Goal: Task Accomplishment & Management: Use online tool/utility

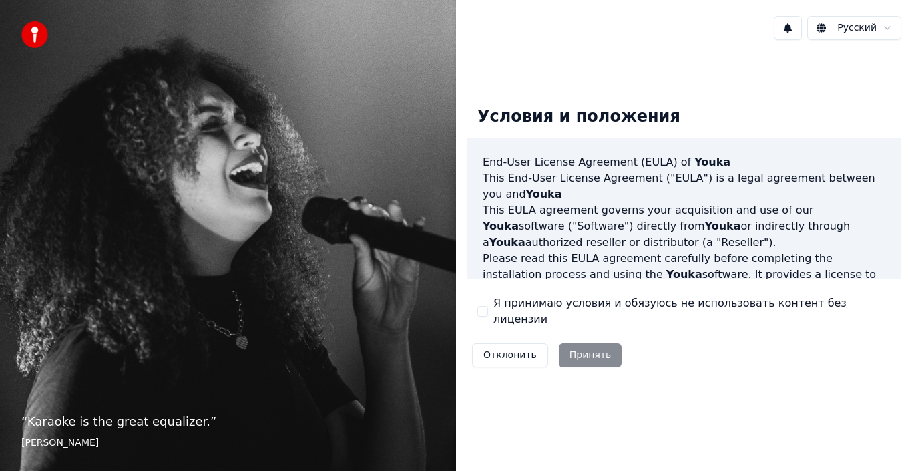
click at [539, 313] on label "Я принимаю условия и обязуюсь не использовать контент без лицензии" at bounding box center [691, 311] width 397 height 32
click at [488, 313] on button "Я принимаю условия и обязуюсь не использовать контент без лицензии" at bounding box center [482, 311] width 11 height 11
click at [587, 350] on button "Принять" at bounding box center [590, 355] width 63 height 24
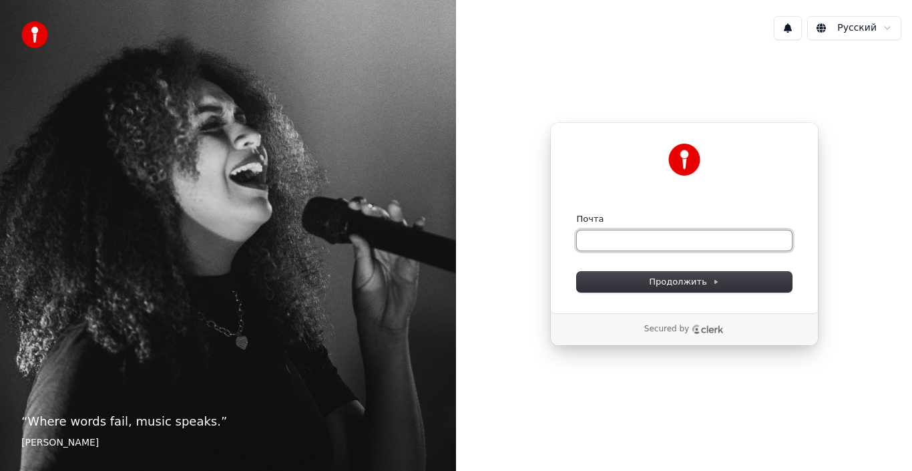
click at [654, 244] on input "Почта" at bounding box center [684, 240] width 215 height 20
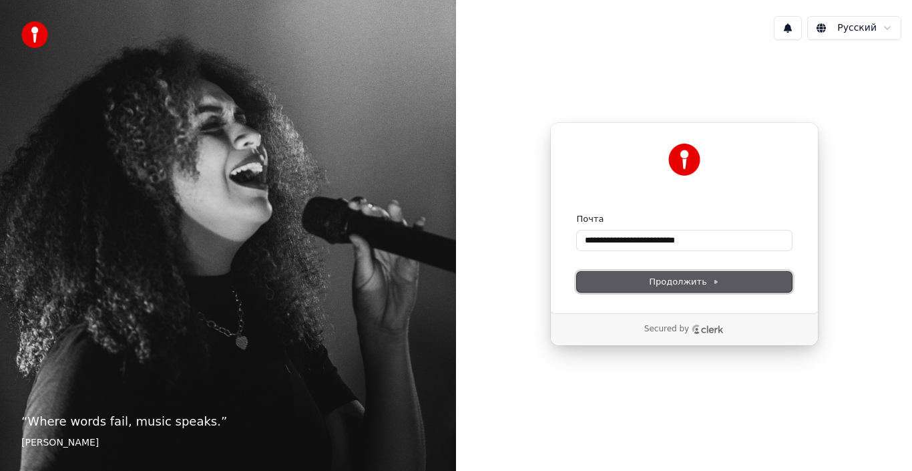
click at [685, 276] on span "Продолжить" at bounding box center [684, 282] width 70 height 12
type input "**********"
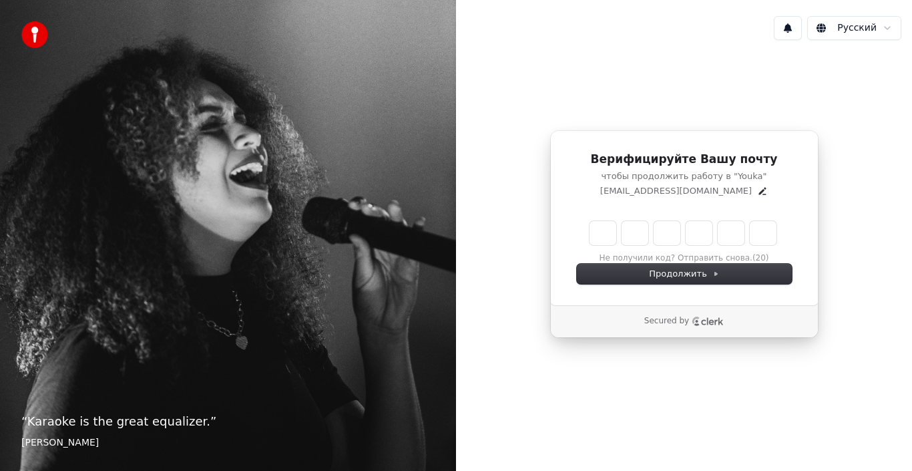
type input "*"
type input "**"
type input "*"
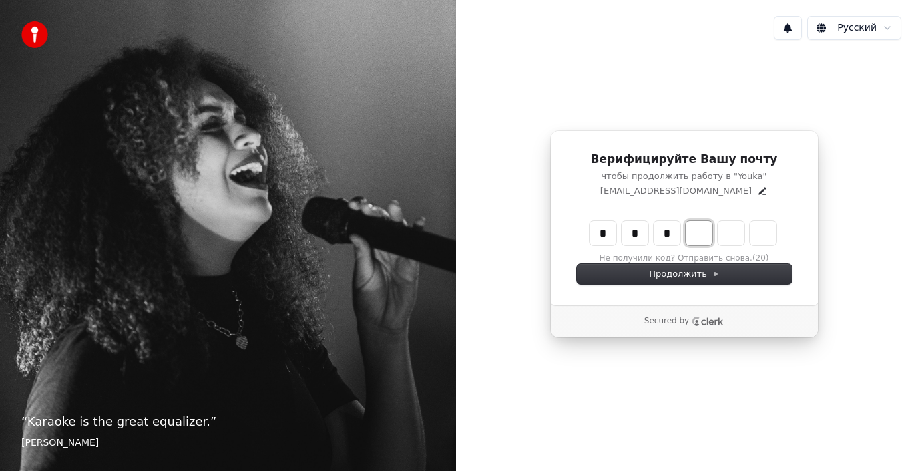
type input "***"
type input "*"
type input "****"
type input "*"
type input "******"
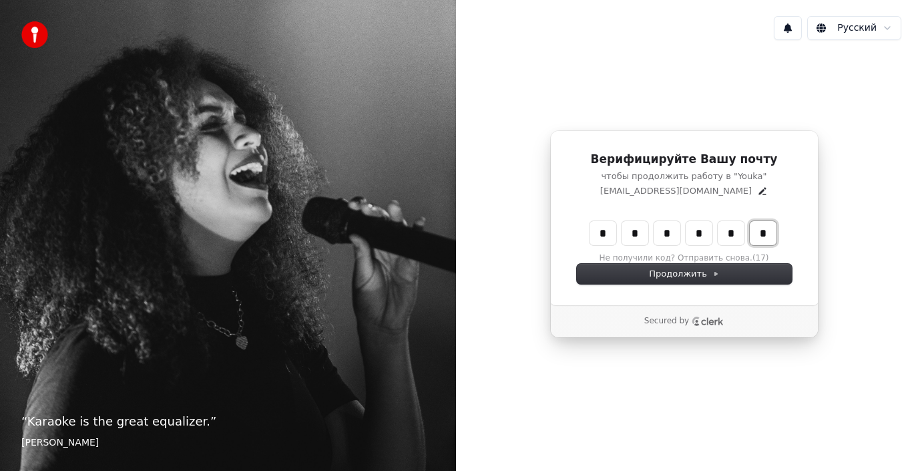
type input "*"
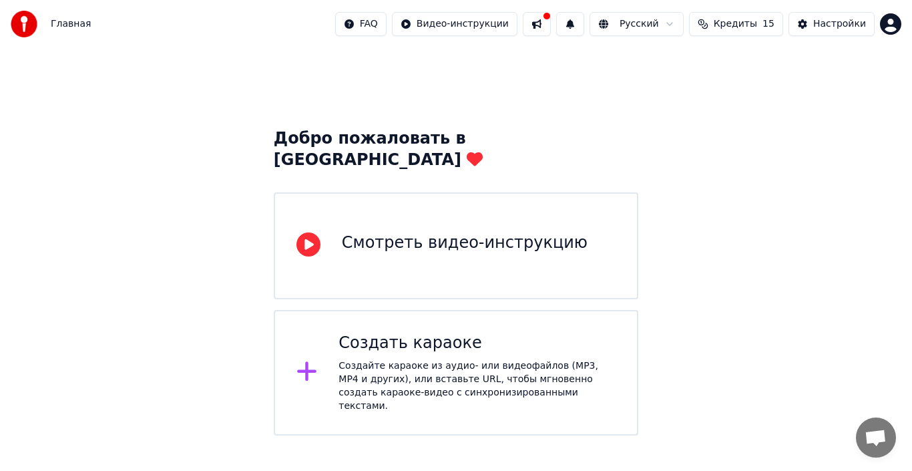
click at [442, 373] on div "Создайте караоке из аудио- или видеофайлов (MP3, MP4 и других), или вставьте UR…" at bounding box center [476, 385] width 277 height 53
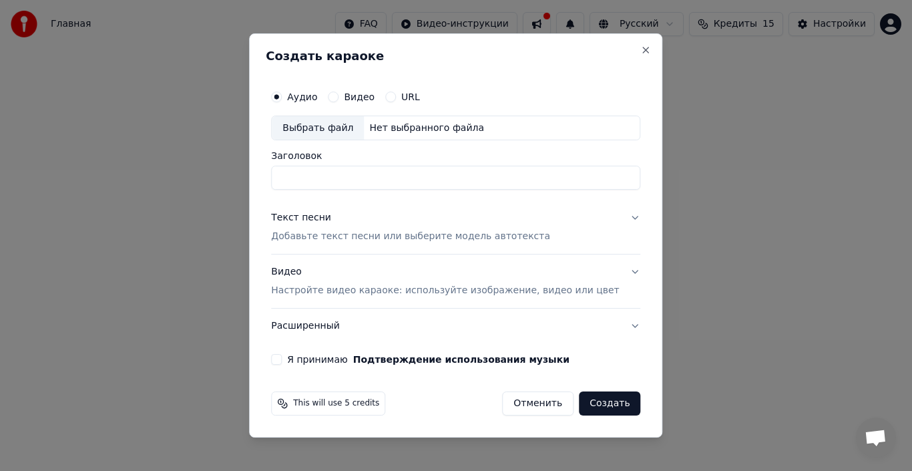
click at [407, 102] on div "Аудио Видео URL" at bounding box center [455, 96] width 369 height 27
click at [396, 95] on button "URL" at bounding box center [390, 96] width 11 height 11
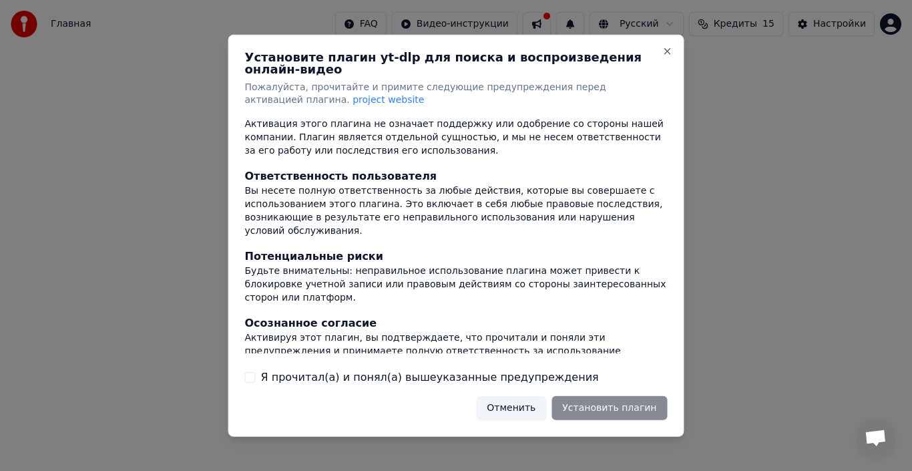
scroll to position [168, 0]
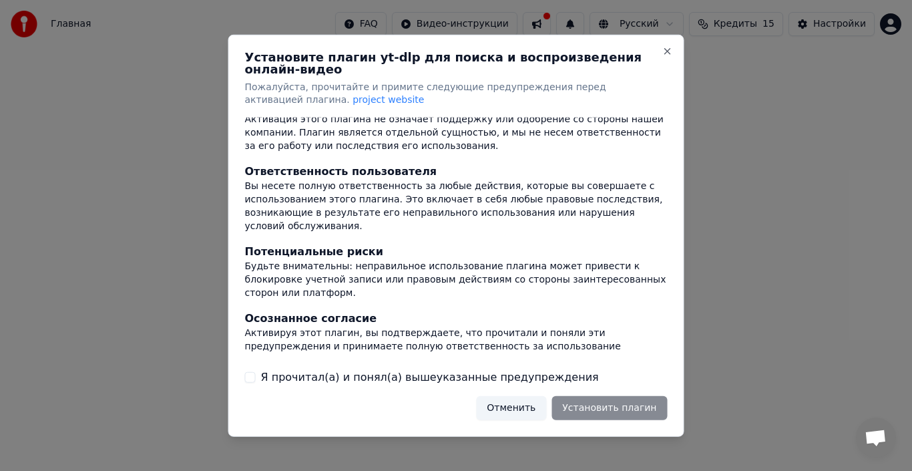
click at [363, 373] on label "Я прочитал(а) и понял(а) вышеуказанные предупреждения" at bounding box center [430, 377] width 338 height 16
click at [256, 373] on button "Я прочитал(а) и понял(а) вышеуказанные предупреждения" at bounding box center [250, 377] width 11 height 11
click at [637, 401] on button "Установить плагин" at bounding box center [608, 408] width 115 height 24
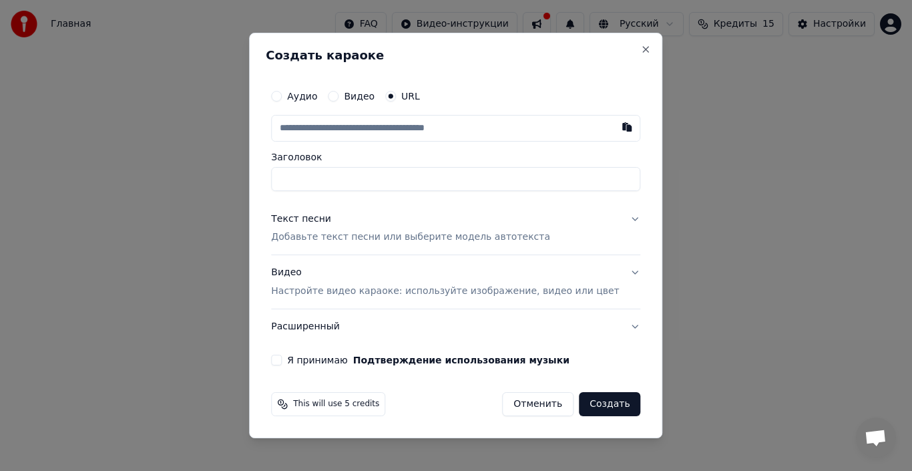
paste input "**********"
type input "**********"
click at [499, 238] on p "Добавьте текст песни или выберите модель автотекста" at bounding box center [410, 237] width 279 height 13
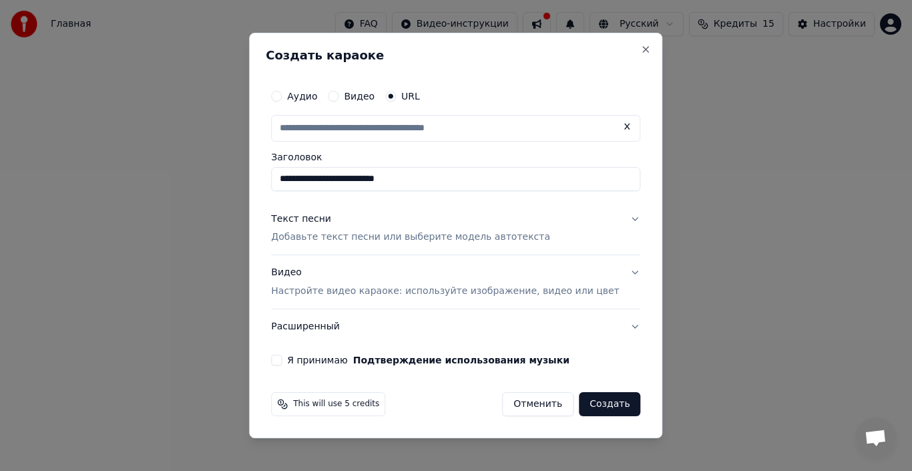
type input "**********"
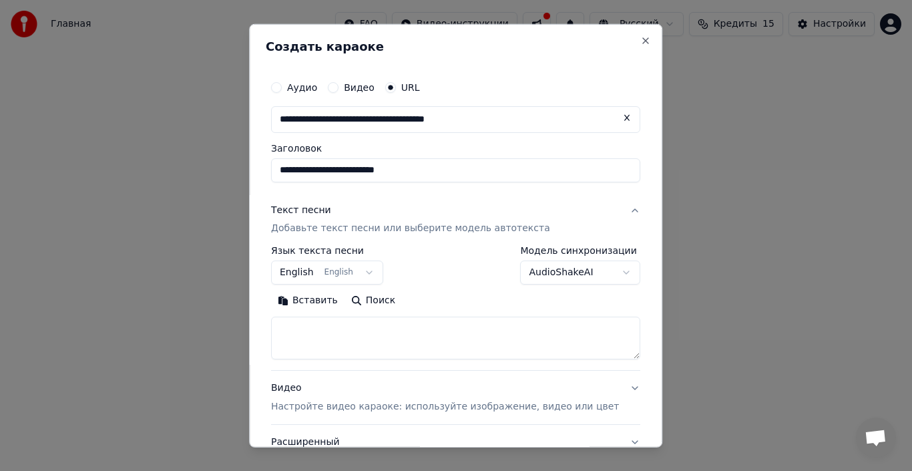
click at [557, 271] on button "AudioShakeAI" at bounding box center [581, 272] width 120 height 24
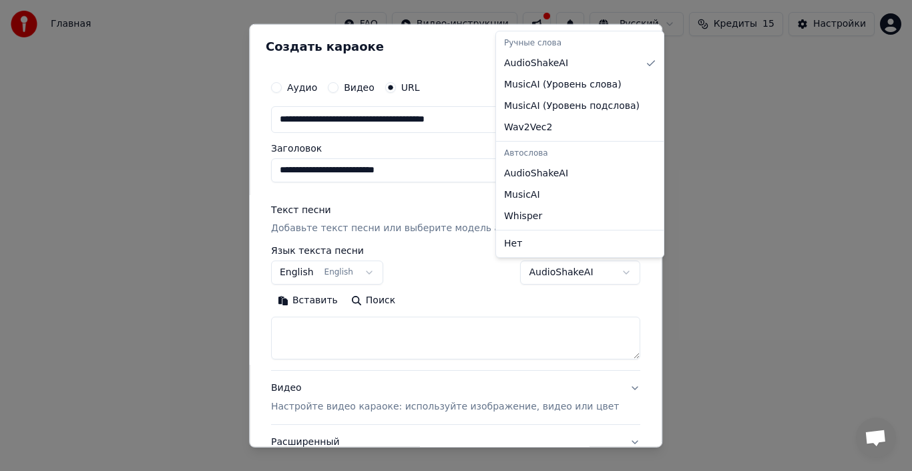
click at [371, 276] on body "**********" at bounding box center [456, 217] width 912 height 435
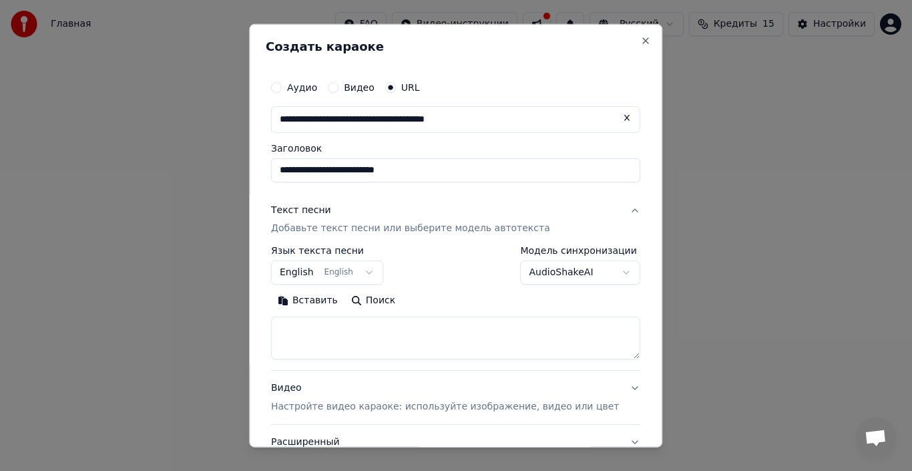
click at [371, 272] on button "English English" at bounding box center [327, 272] width 112 height 24
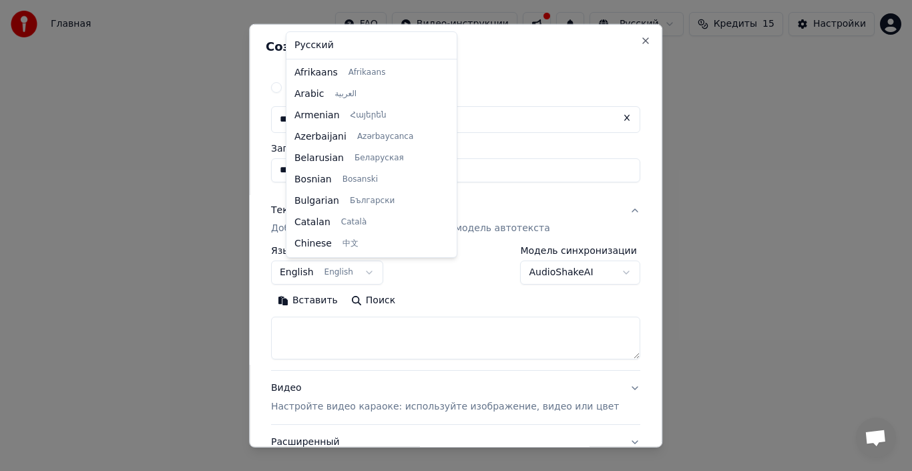
scroll to position [107, 0]
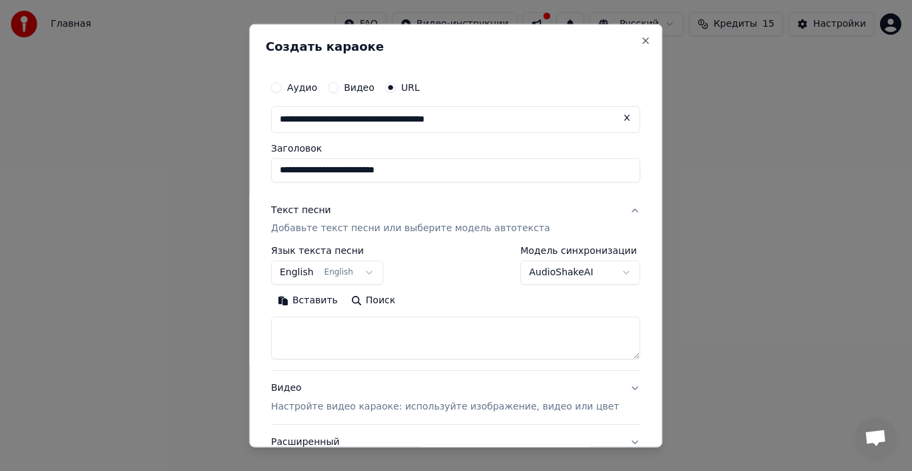
click at [316, 272] on body "**********" at bounding box center [456, 217] width 912 height 435
click at [316, 272] on button "English English" at bounding box center [327, 272] width 112 height 24
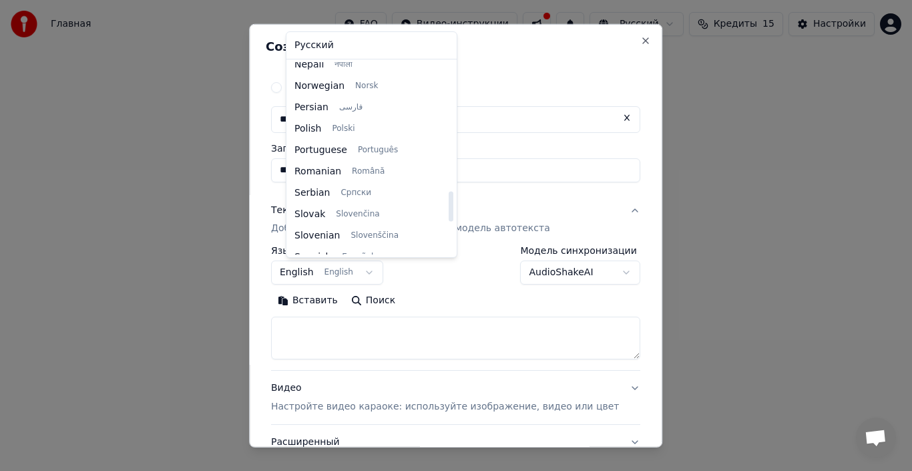
scroll to position [832, 0]
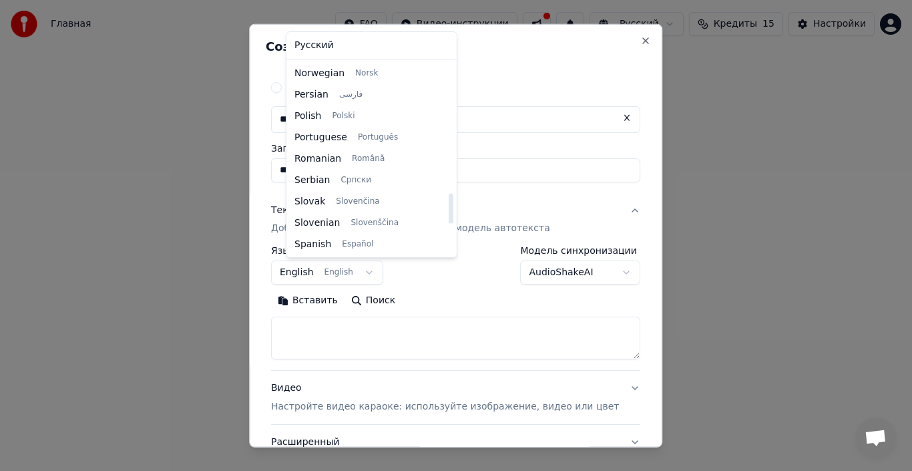
drag, startPoint x: 431, startPoint y: 198, endPoint x: 429, endPoint y: 208, distance: 10.9
click at [449, 208] on div at bounding box center [451, 208] width 5 height 30
click at [472, 268] on body "**********" at bounding box center [456, 217] width 912 height 435
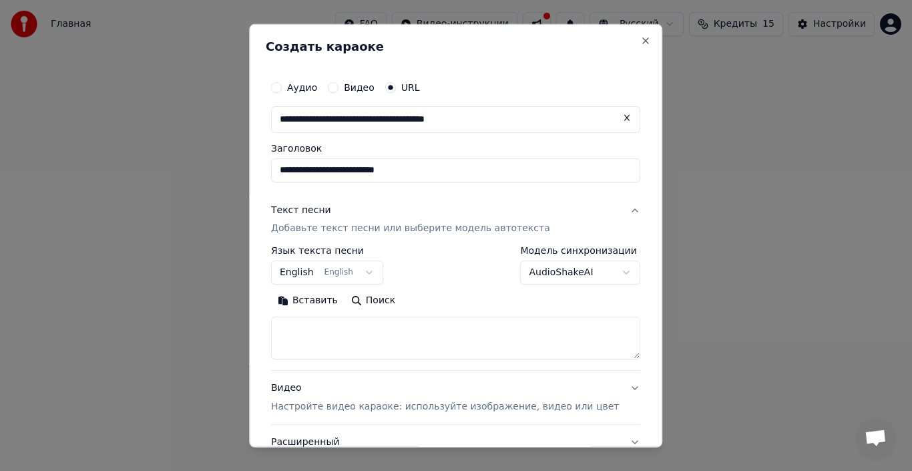
click at [448, 226] on p "Добавьте текст песни или выберите модель автотекста" at bounding box center [410, 228] width 279 height 13
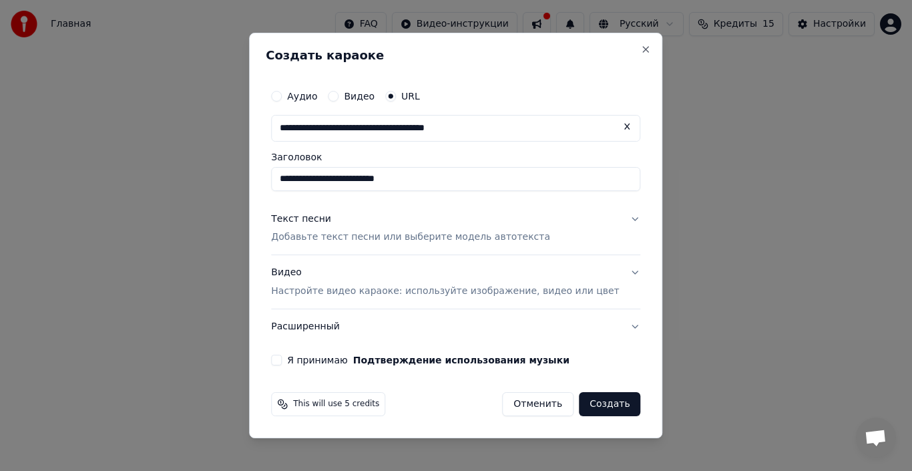
click at [395, 240] on p "Добавьте текст песни или выберите модель автотекста" at bounding box center [410, 237] width 279 height 13
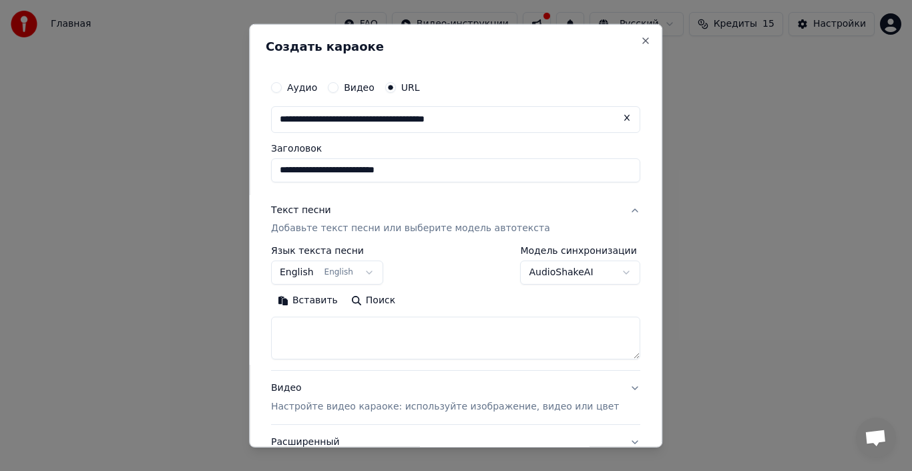
click at [355, 340] on textarea at bounding box center [455, 337] width 369 height 43
paste textarea "**********"
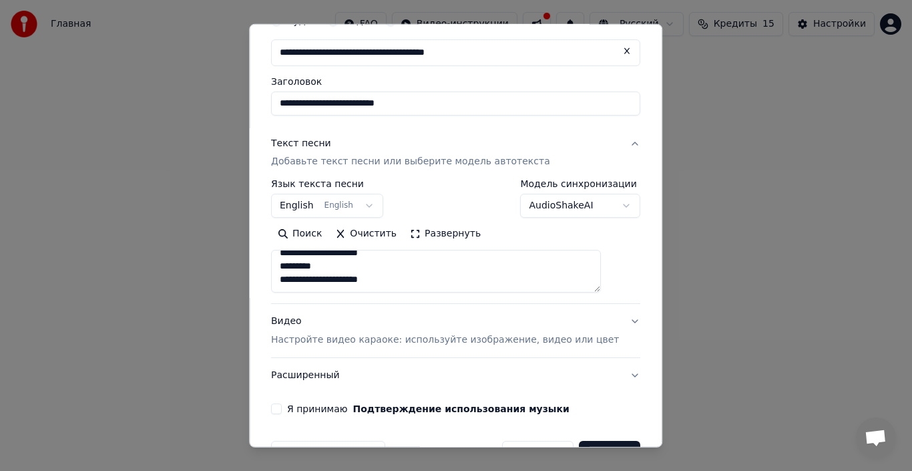
type textarea "**********"
click at [608, 322] on button "Видео Настройте видео караоке: используйте изображение, видео или цвет" at bounding box center [455, 330] width 369 height 53
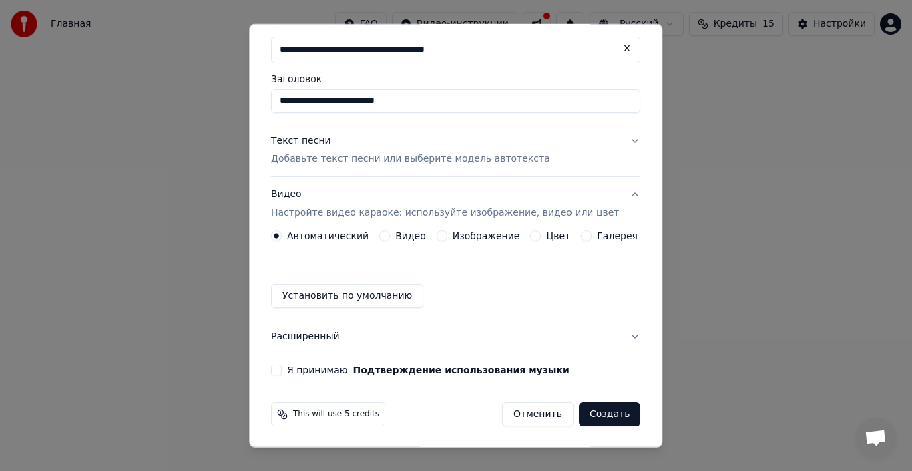
scroll to position [70, 0]
click at [282, 369] on button "Я принимаю Подтверждение использования музыки" at bounding box center [276, 369] width 11 height 11
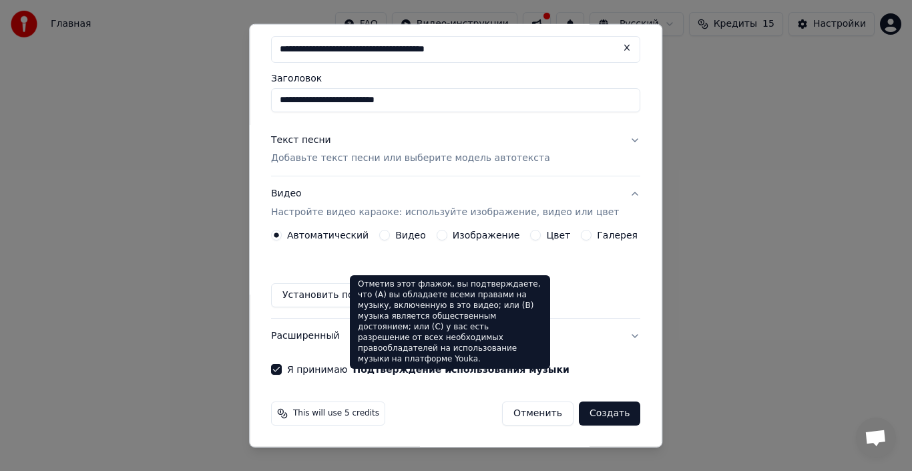
click at [604, 335] on button "Расширенный" at bounding box center [455, 335] width 369 height 35
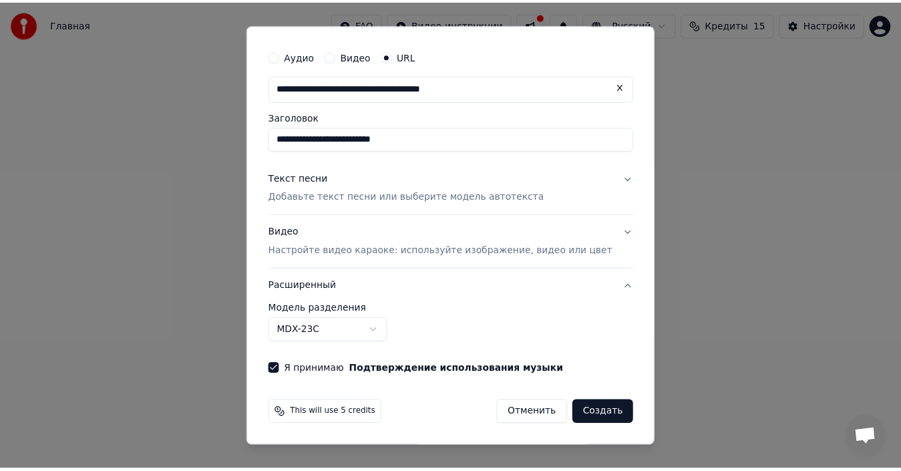
scroll to position [31, 0]
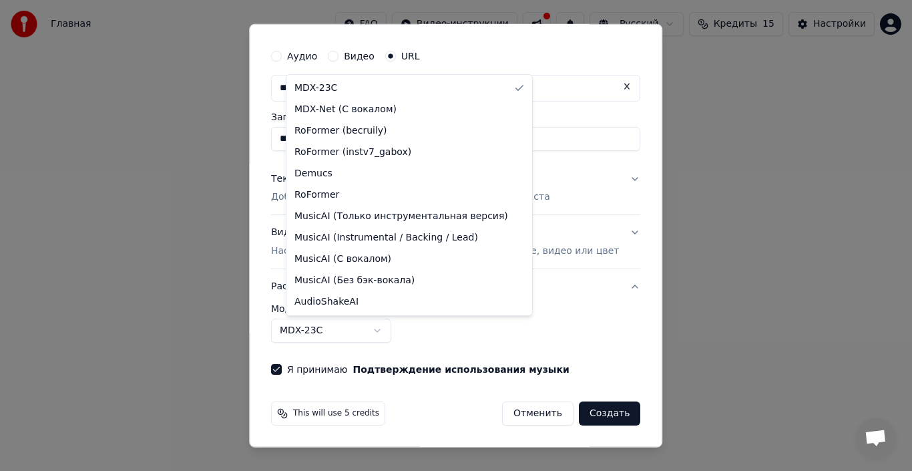
click at [387, 332] on button "MDX-23C" at bounding box center [331, 330] width 120 height 24
click at [551, 320] on body "**********" at bounding box center [456, 217] width 912 height 435
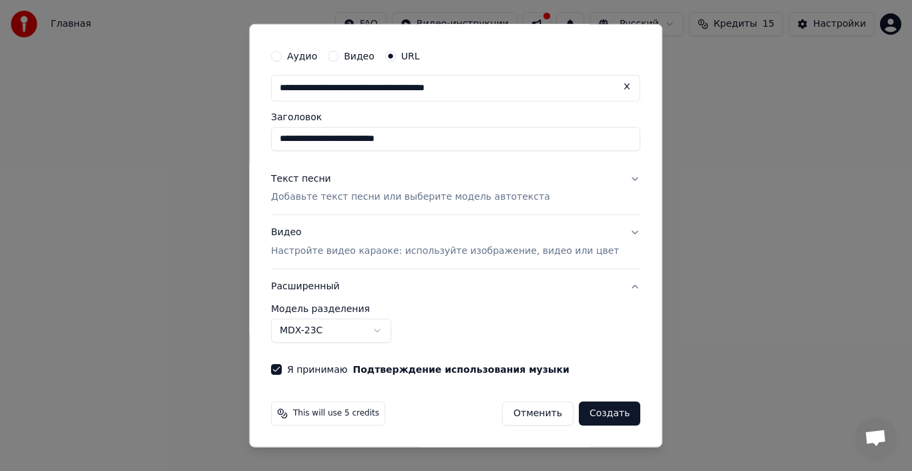
click at [593, 409] on button "Создать" at bounding box center [609, 413] width 61 height 24
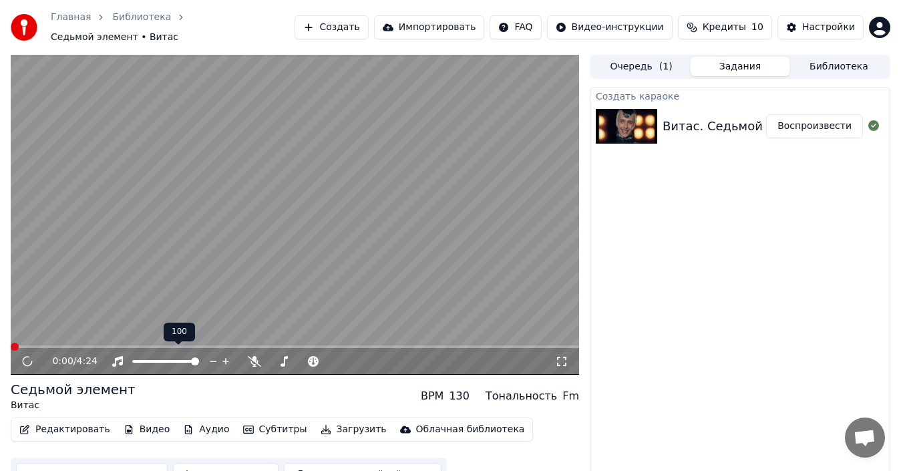
click at [148, 360] on span at bounding box center [165, 361] width 67 height 3
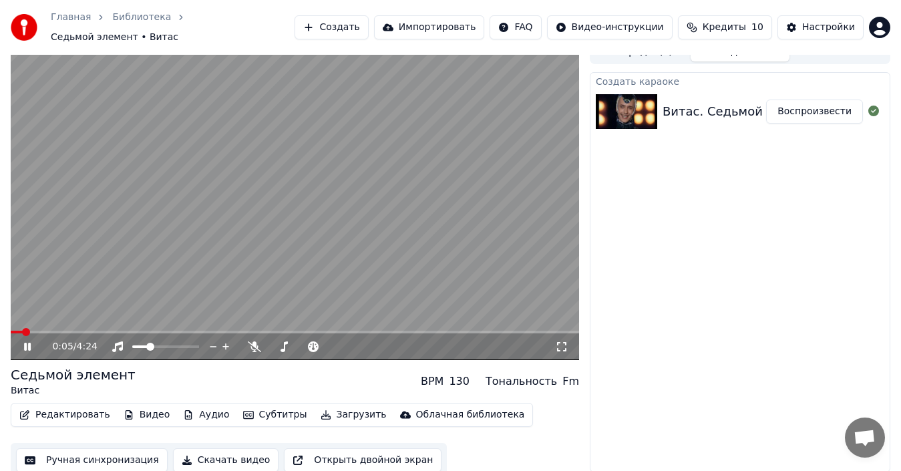
click at [263, 407] on button "Субтитры" at bounding box center [275, 414] width 75 height 19
click at [699, 260] on div "Создать караоке Витас. Седьмой элемент, 2002 Воспроизвести" at bounding box center [739, 272] width 300 height 400
click at [63, 330] on span at bounding box center [295, 331] width 568 height 3
click at [341, 246] on video at bounding box center [295, 200] width 568 height 320
click at [276, 284] on video at bounding box center [295, 200] width 568 height 320
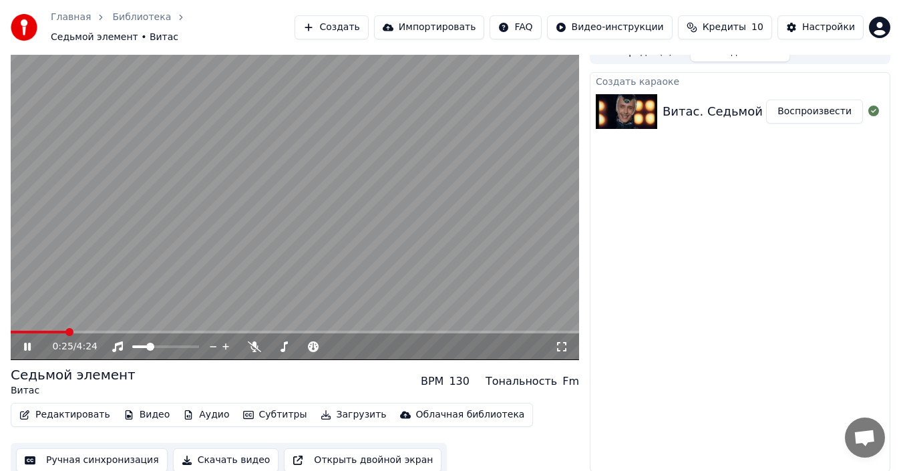
click at [828, 103] on button "Воспроизвести" at bounding box center [814, 111] width 97 height 24
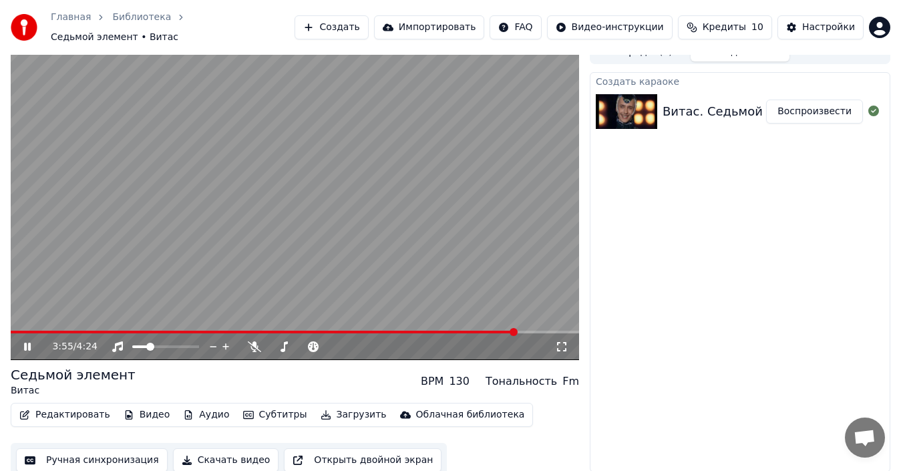
click at [518, 330] on span at bounding box center [295, 331] width 568 height 3
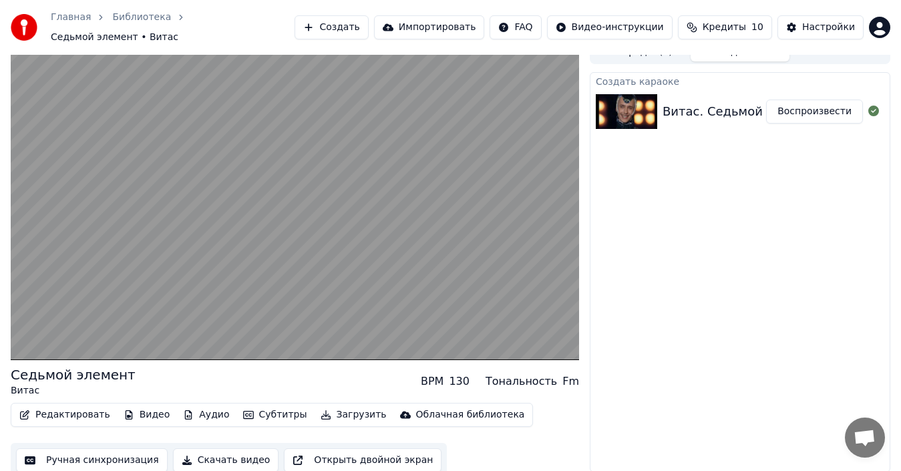
click at [698, 273] on div "Создать караоке Витас. Седьмой элемент, 2002 Воспроизвести" at bounding box center [739, 272] width 300 height 400
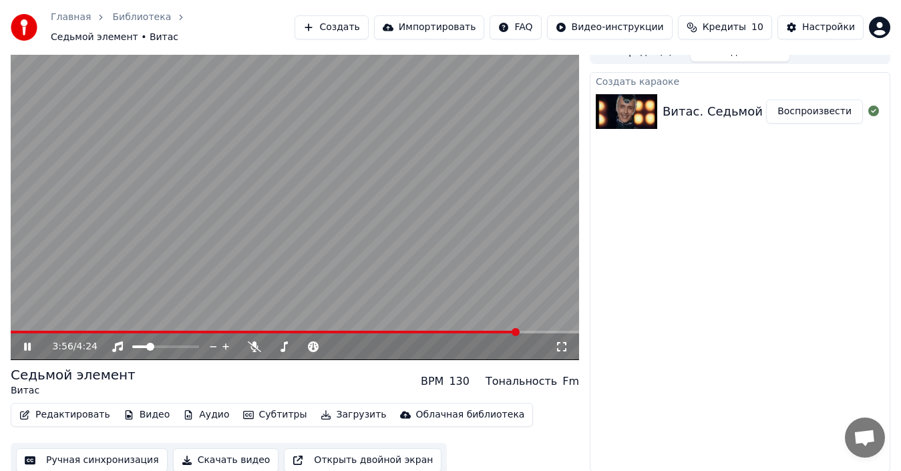
click at [54, 459] on button "Ручная синхронизация" at bounding box center [92, 460] width 152 height 24
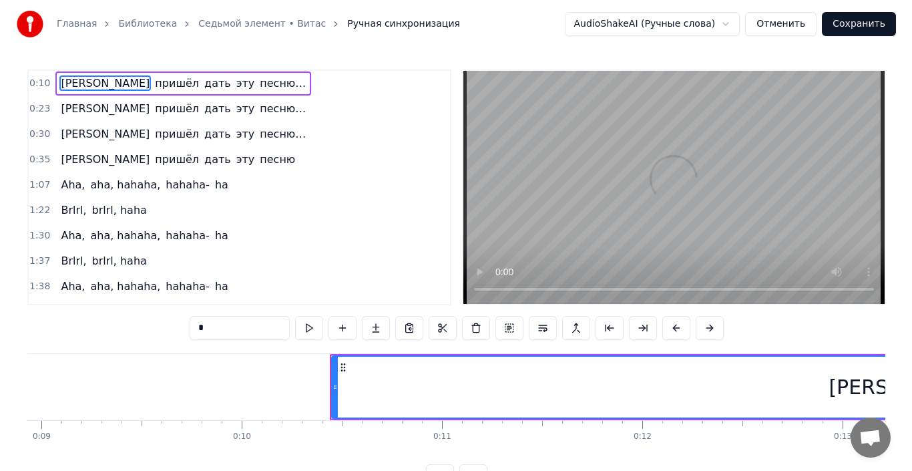
scroll to position [0, 2024]
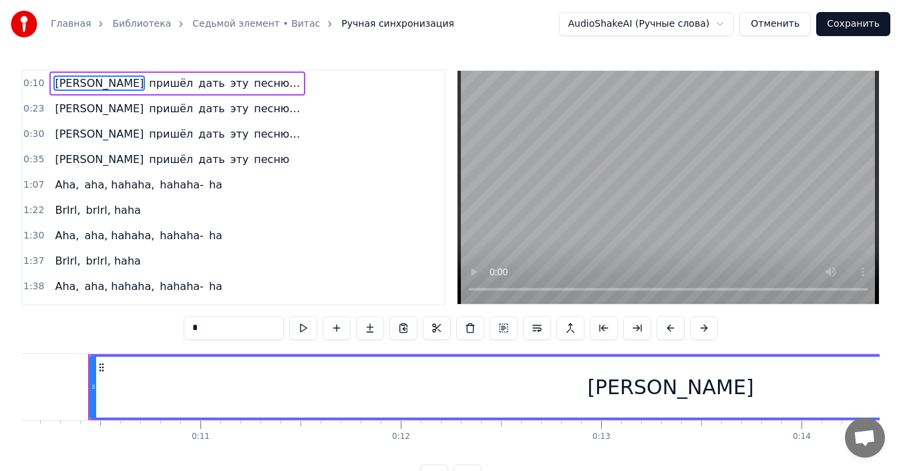
click at [197, 107] on span "дать" at bounding box center [211, 109] width 29 height 16
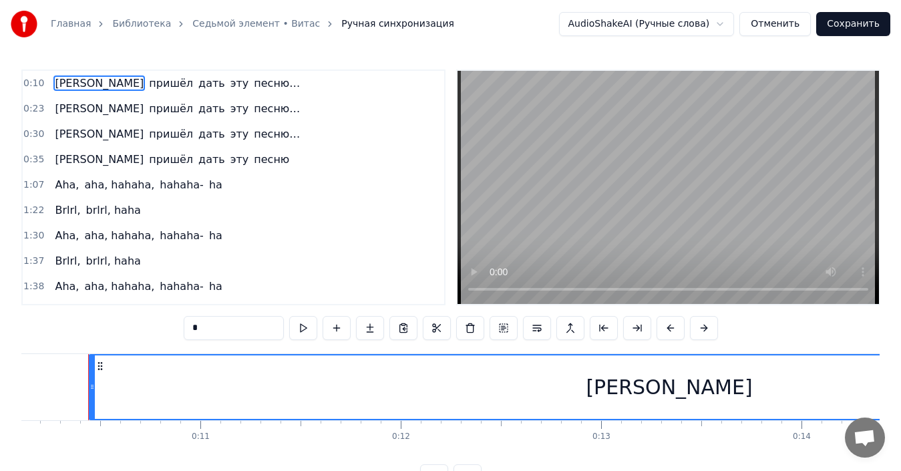
click at [197, 111] on span "дать" at bounding box center [211, 108] width 29 height 15
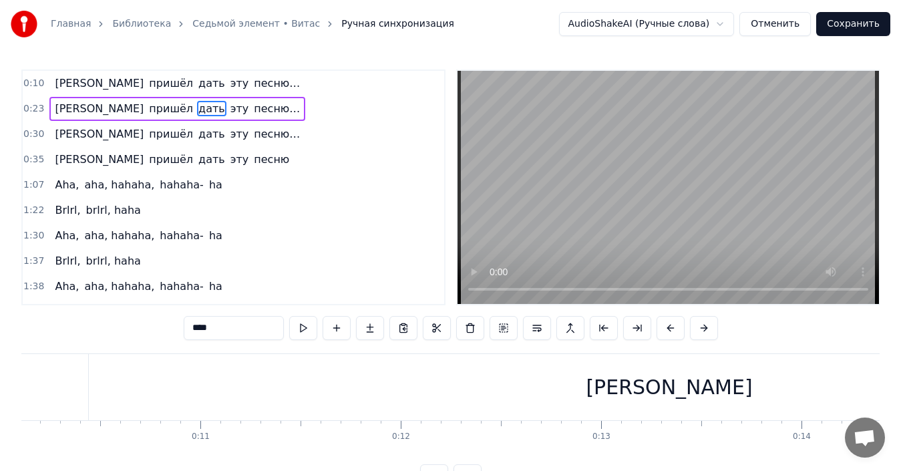
click at [197, 111] on span "дать" at bounding box center [211, 108] width 29 height 15
click at [197, 108] on span "дать" at bounding box center [211, 108] width 29 height 15
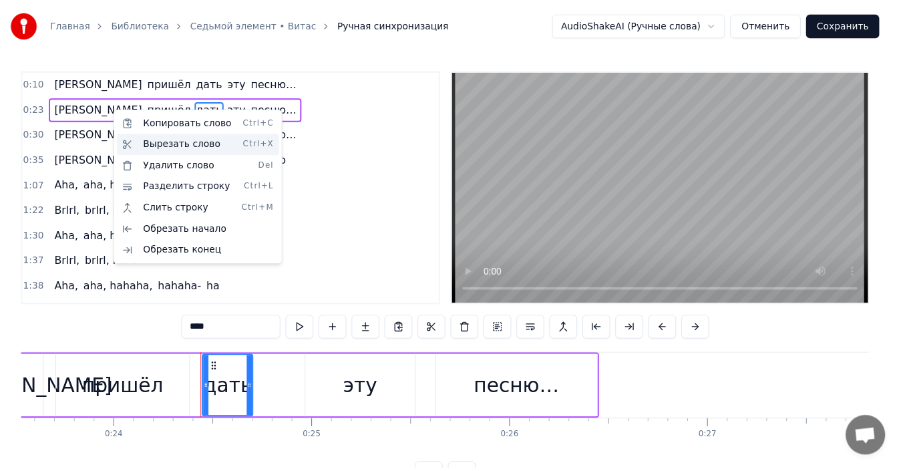
scroll to position [0, 4828]
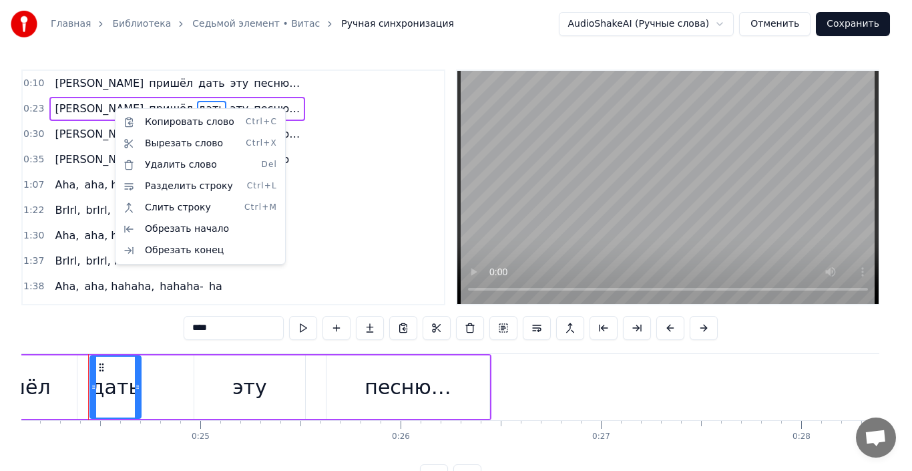
click at [107, 110] on html "Главная Библиотека Седьмой элемент • Витас Ручная синхронизация AudioShakeAI (Р…" at bounding box center [456, 254] width 912 height 509
click at [119, 115] on div "Копировать слово Ctrl+C" at bounding box center [200, 121] width 164 height 21
click at [383, 383] on div "песню…" at bounding box center [408, 387] width 86 height 30
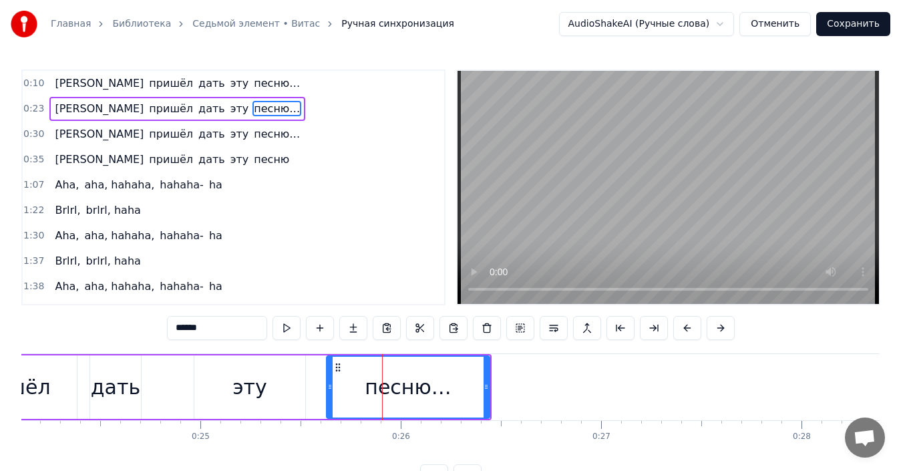
click at [197, 108] on span "дать" at bounding box center [211, 108] width 29 height 15
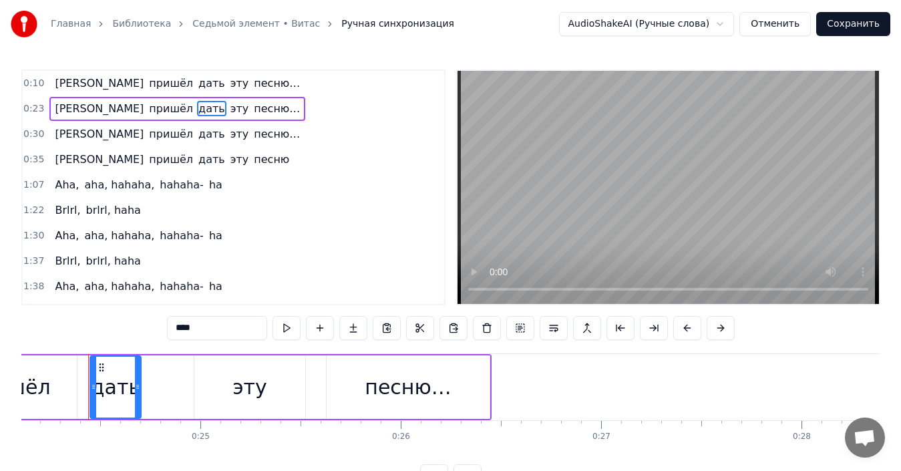
type input "***"
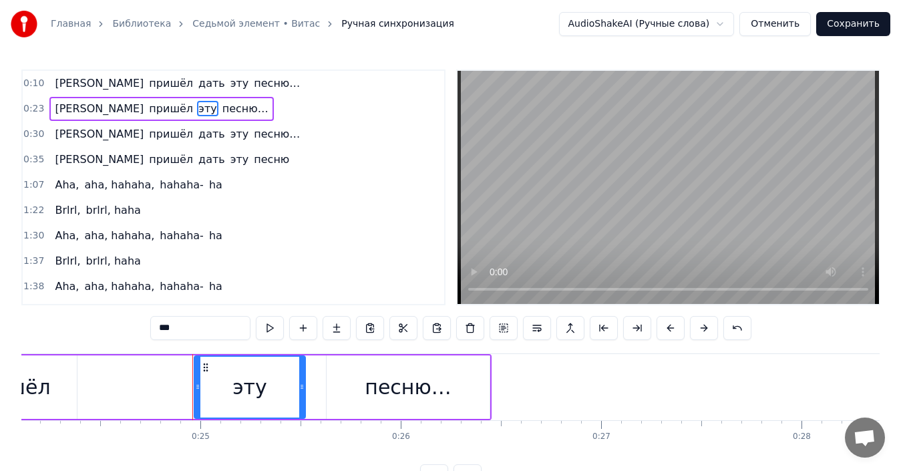
click at [103, 107] on div "Я пришёл эту песню…" at bounding box center [161, 109] width 224 height 24
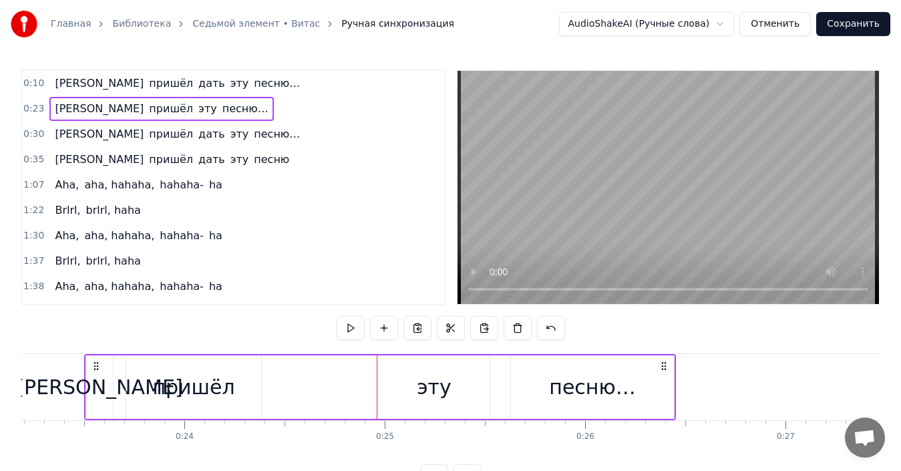
scroll to position [0, 4640]
click at [103, 107] on div "Я пришёл эту песню…" at bounding box center [161, 109] width 224 height 24
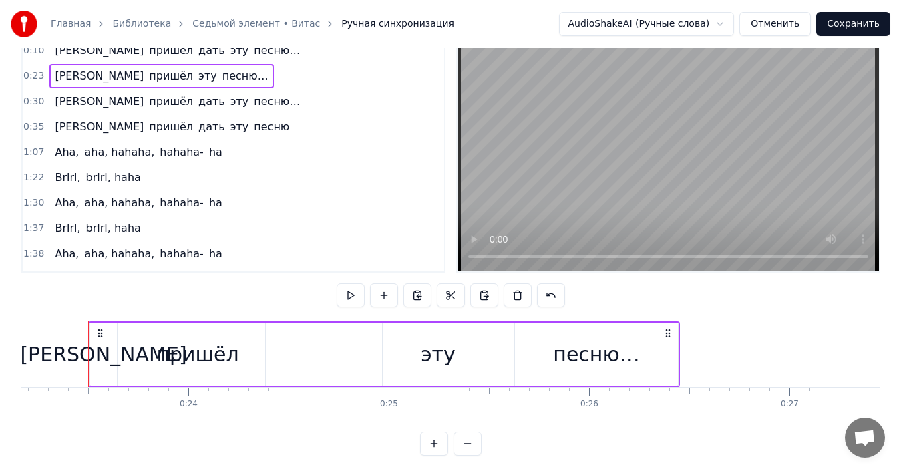
scroll to position [50, 0]
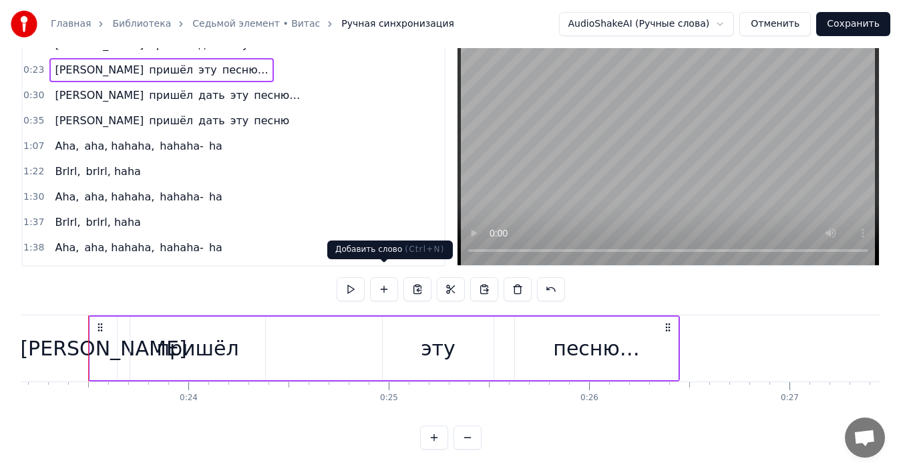
click at [386, 278] on button at bounding box center [384, 289] width 28 height 24
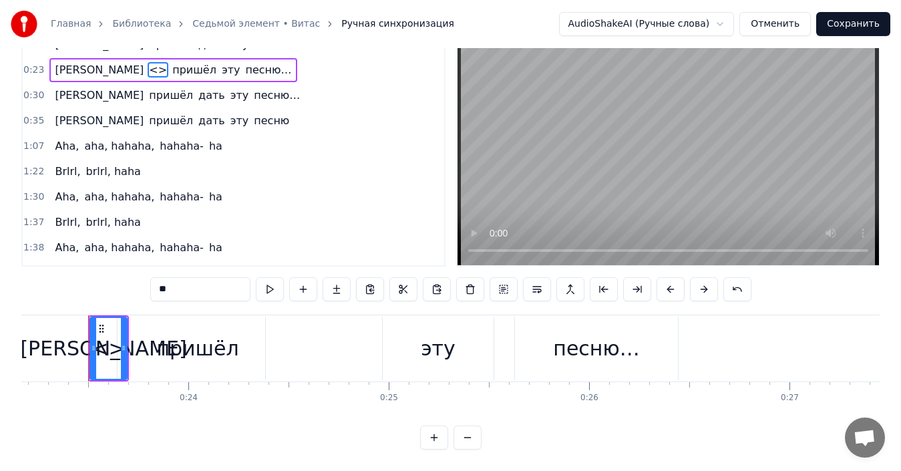
scroll to position [0, 0]
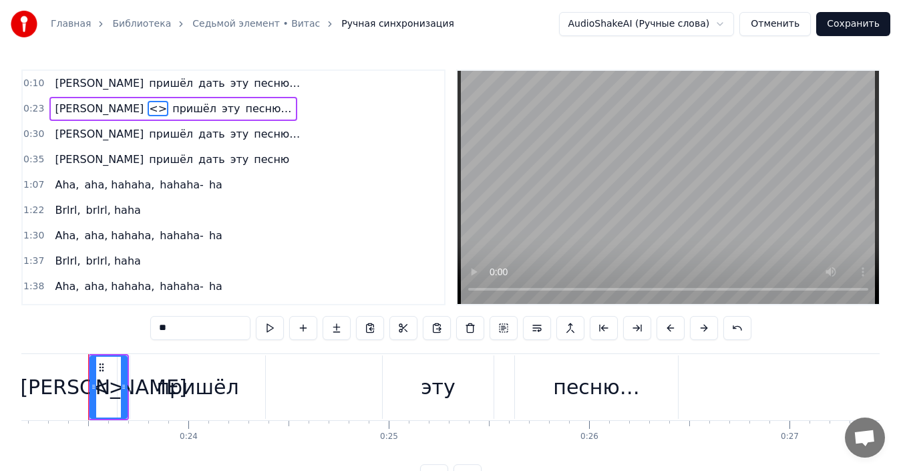
click at [148, 110] on span "<>" at bounding box center [158, 108] width 21 height 15
click at [683, 307] on div "0:10 Я пришёл дать эту песню… 0:23 Я <> пришёл эту песню… 0:30 Я пришёл дать эт…" at bounding box center [450, 278] width 858 height 419
